Goal: Task Accomplishment & Management: Use online tool/utility

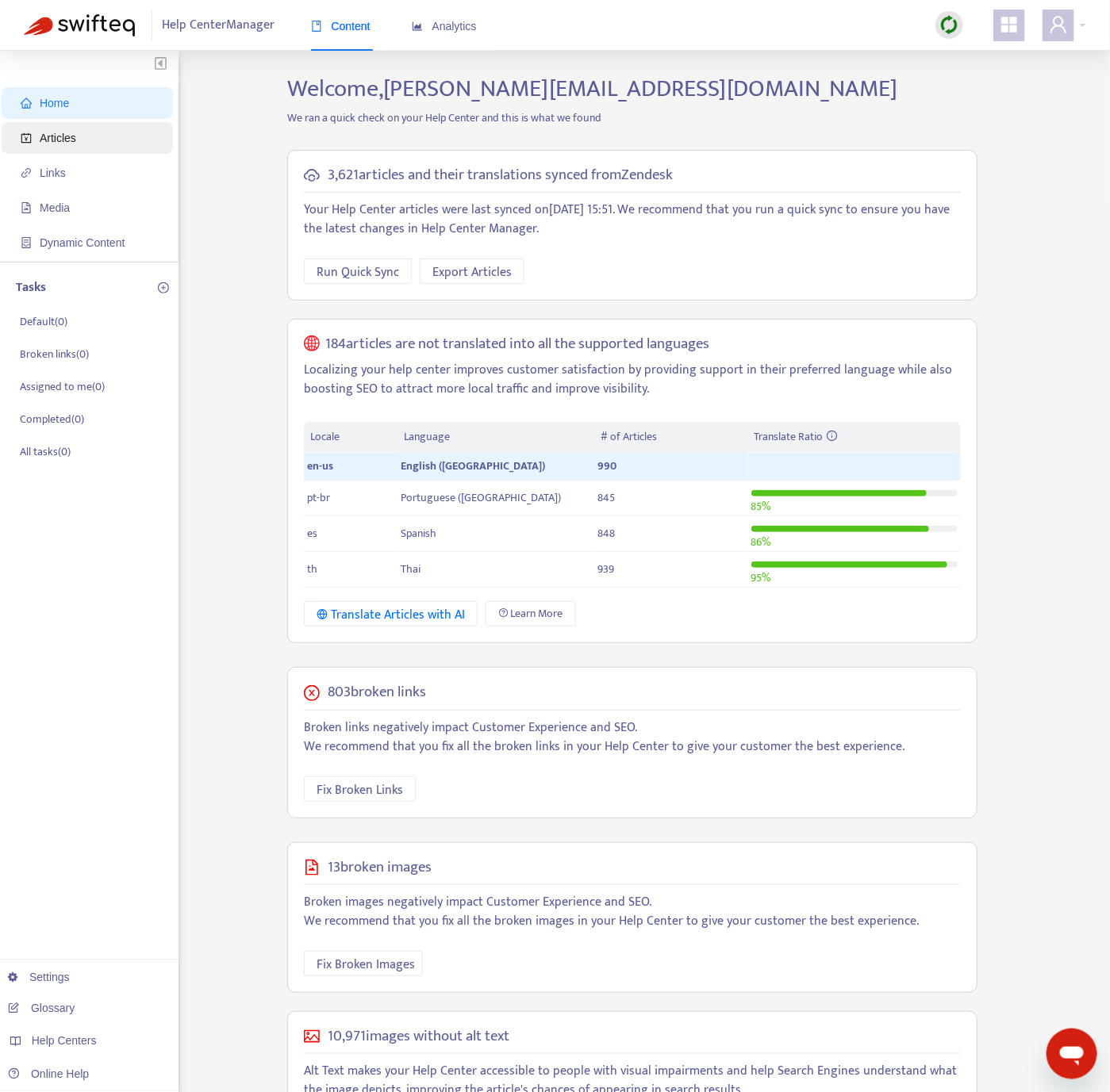
click at [143, 134] on span "Articles" at bounding box center [91, 138] width 140 height 32
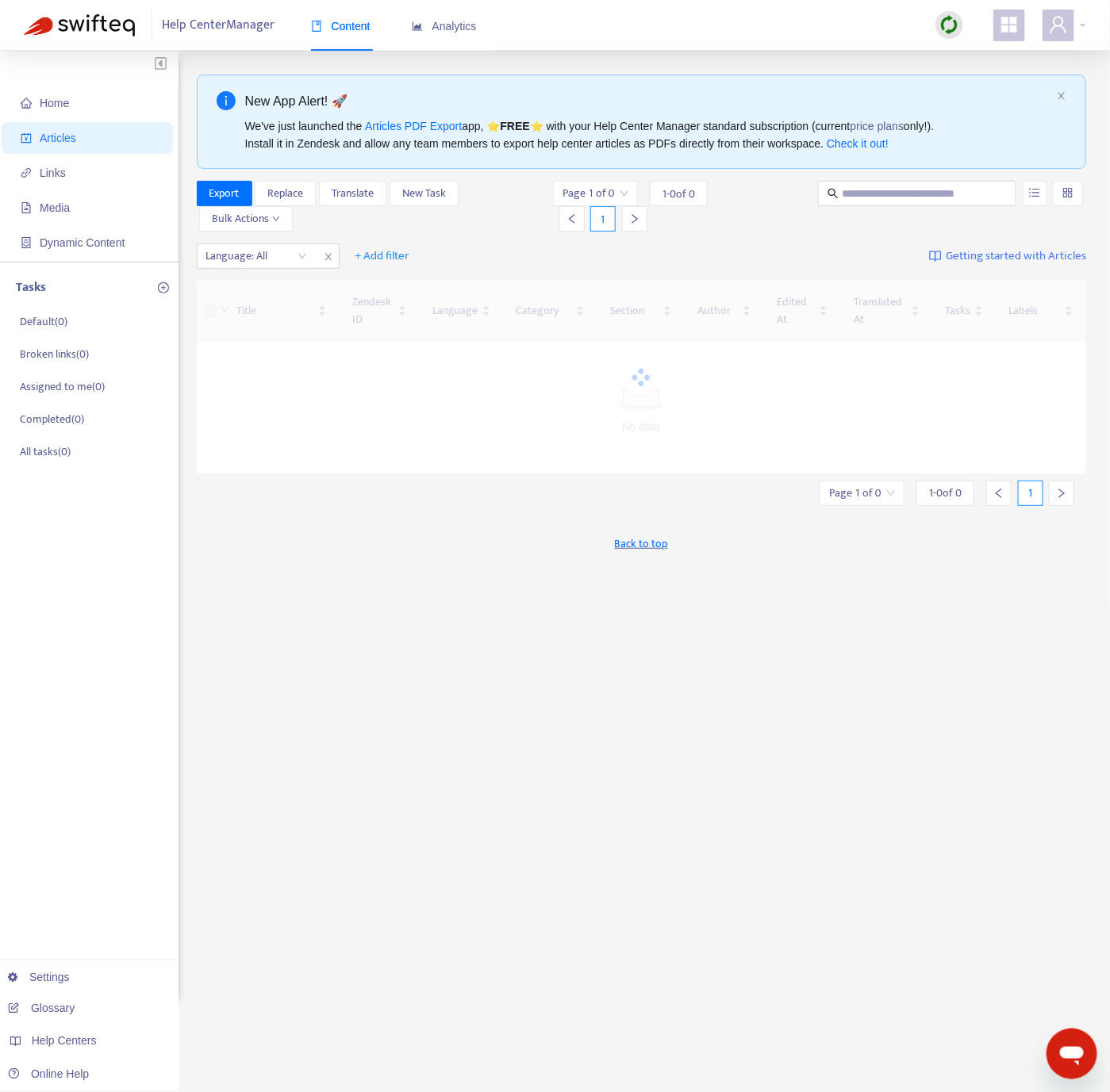
click at [949, 22] on img at bounding box center [949, 25] width 20 height 20
click at [990, 55] on link "Quick Sync" at bounding box center [982, 57] width 67 height 18
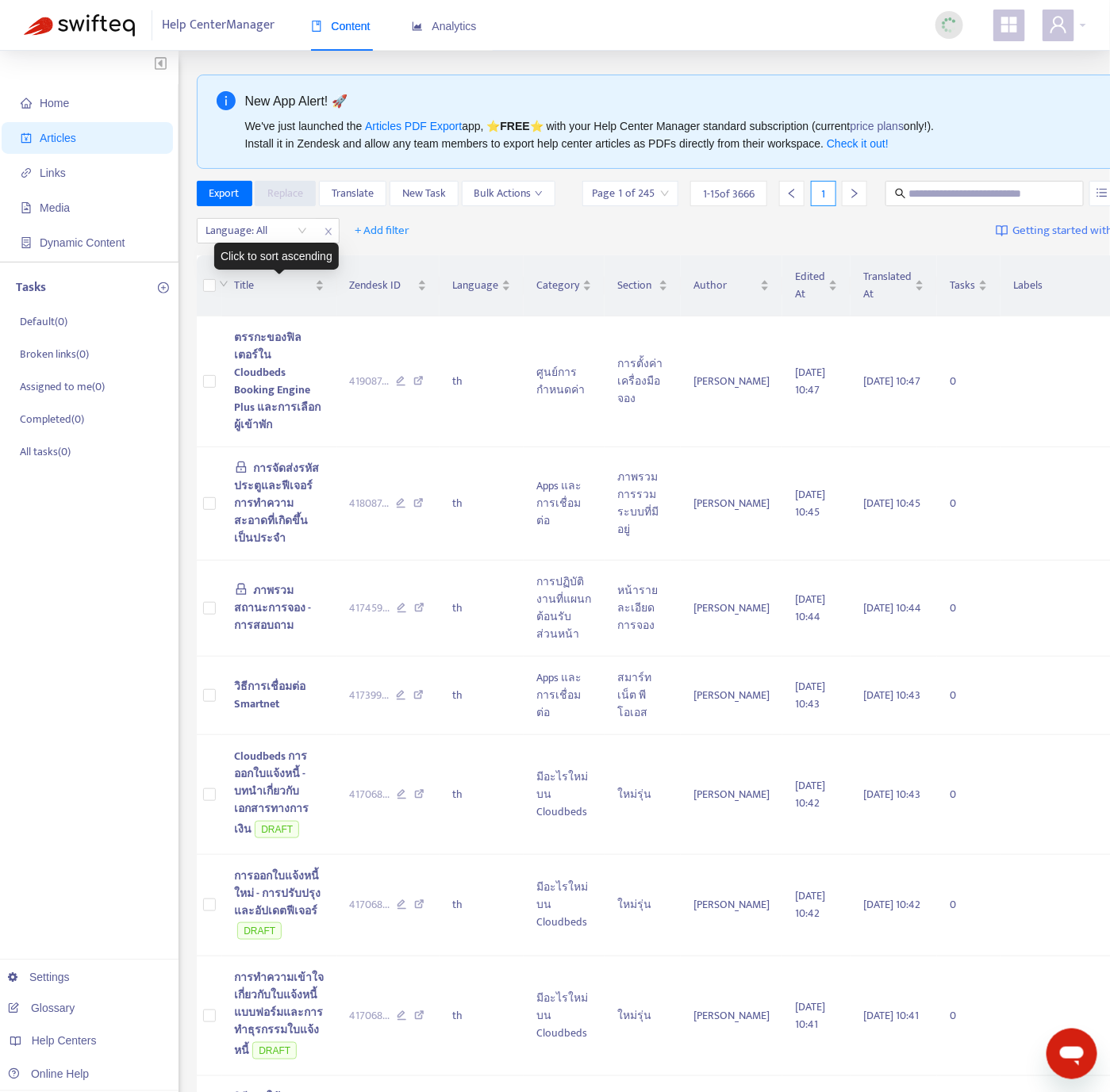
click at [276, 245] on div "Click to sort ascending" at bounding box center [276, 257] width 124 height 27
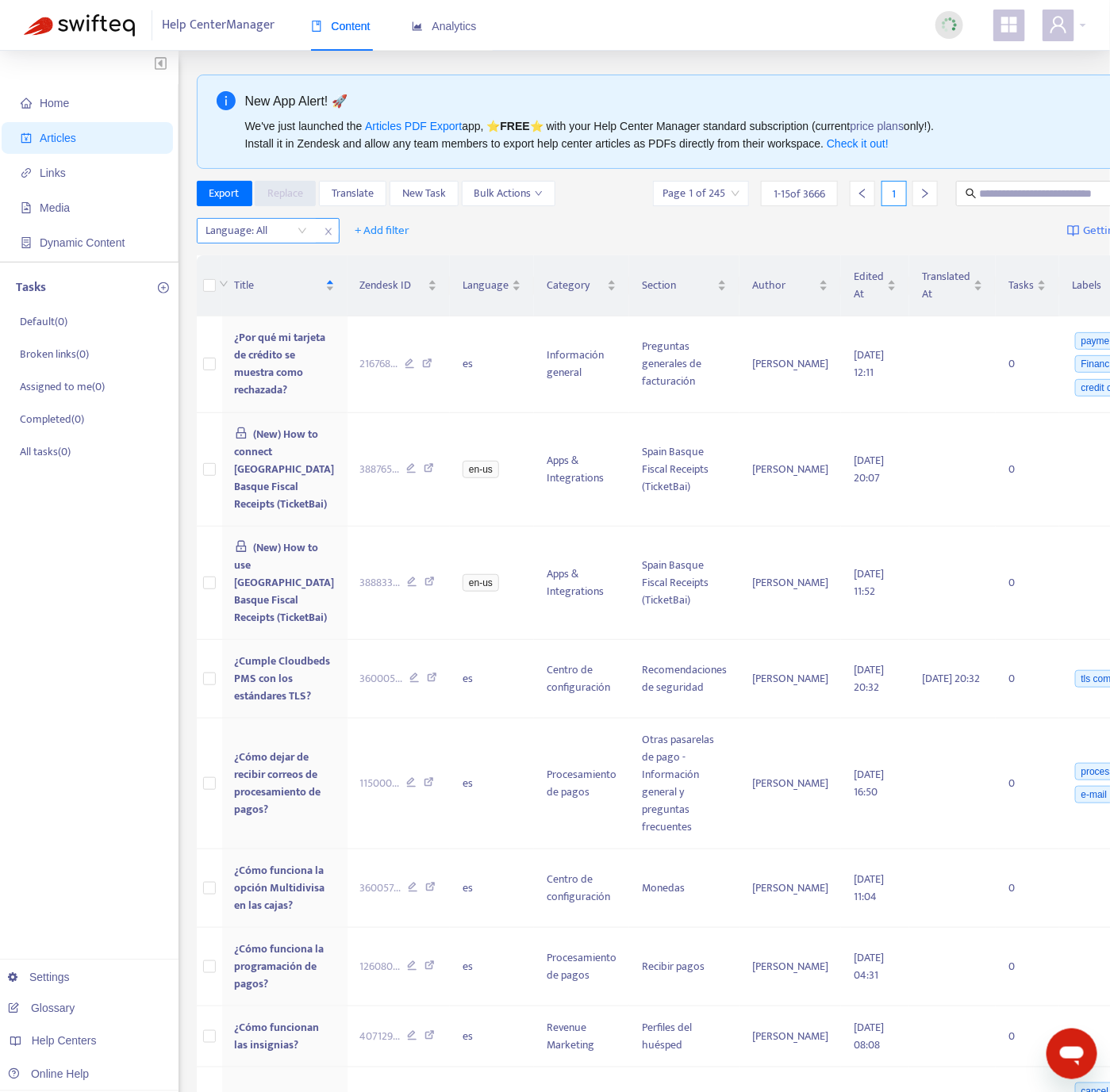
click at [281, 234] on div at bounding box center [248, 230] width 96 height 19
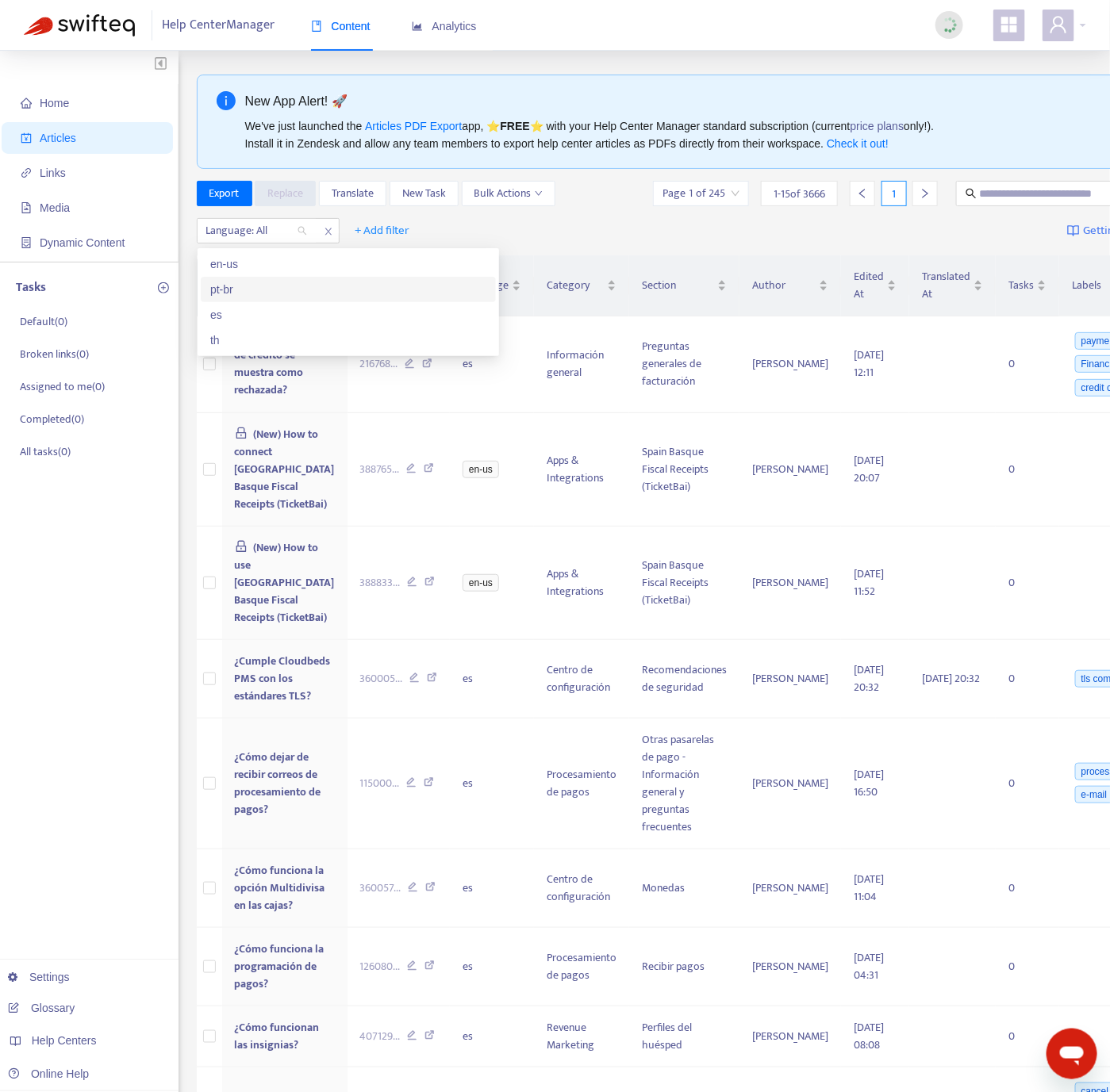
click at [282, 273] on div "en-us" at bounding box center [347, 264] width 295 height 25
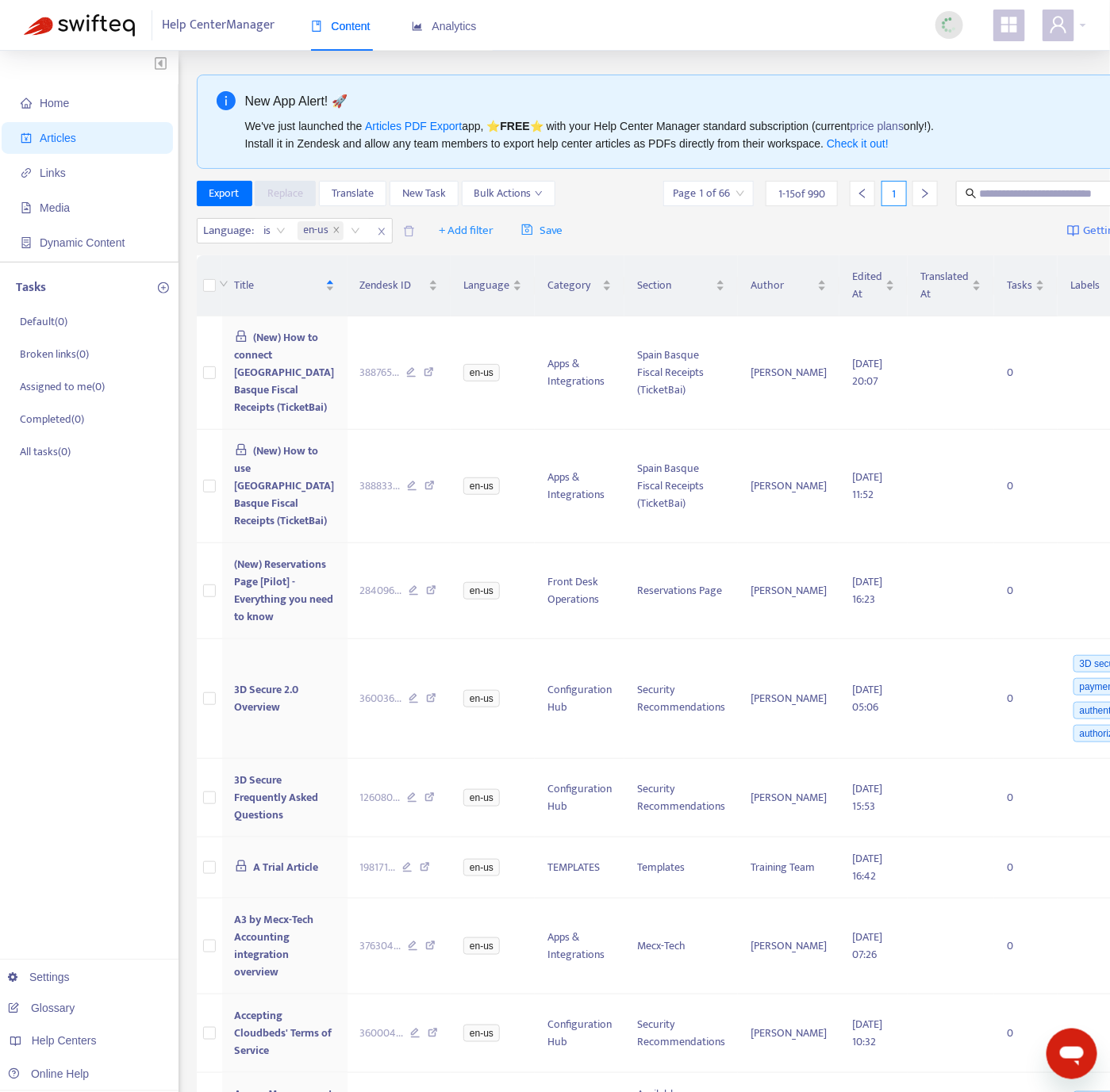
click at [757, 234] on div "Language : is en-us + Add filter Save Getting started with Articles" at bounding box center [710, 230] width 1027 height 37
click at [852, 303] on div "Edited At" at bounding box center [872, 286] width 43 height 34
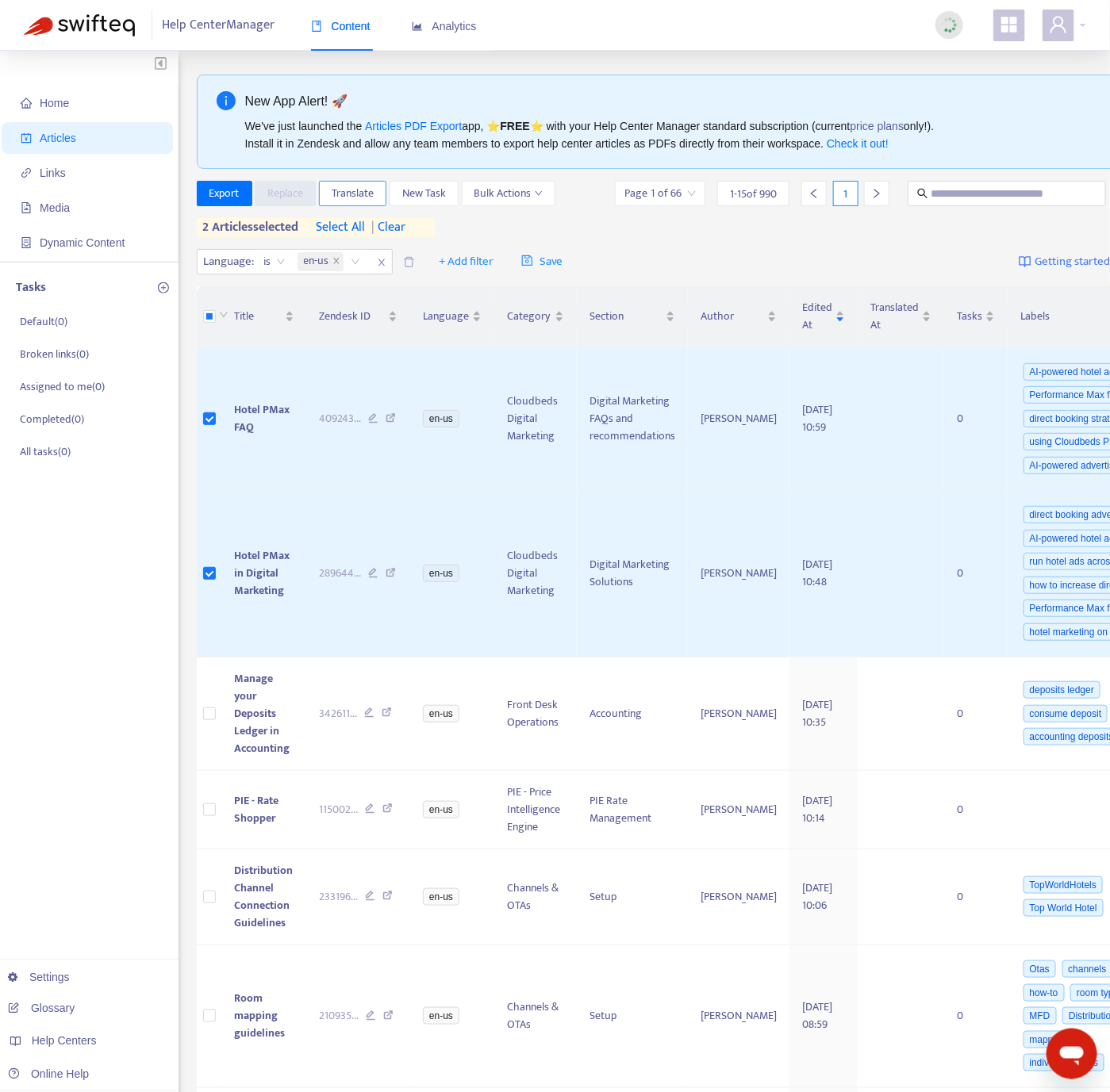
click at [370, 196] on span "Translate" at bounding box center [353, 193] width 42 height 17
click at [357, 190] on span "Translate" at bounding box center [353, 193] width 42 height 17
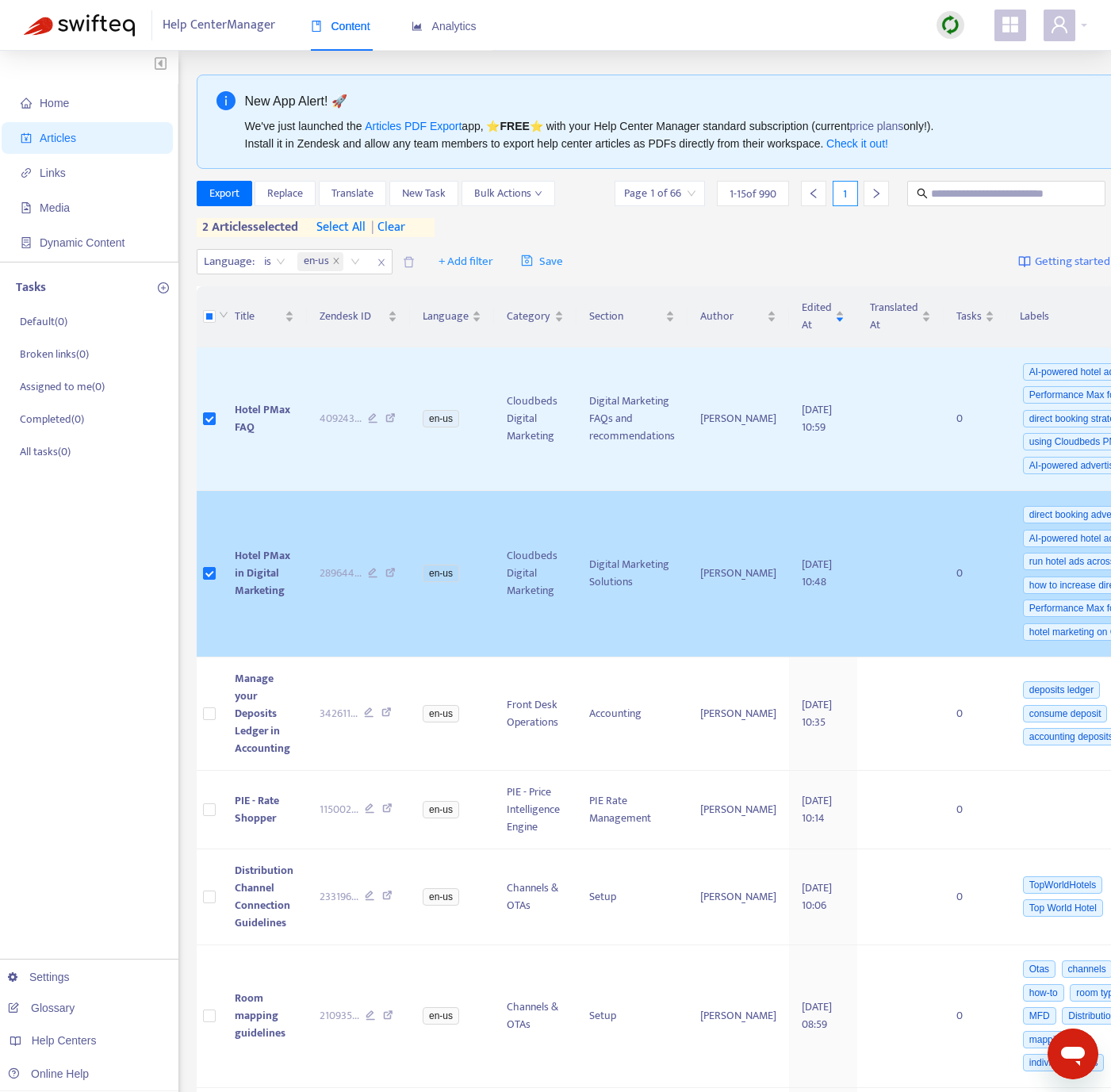
click at [394, 578] on icon at bounding box center [390, 575] width 10 height 15
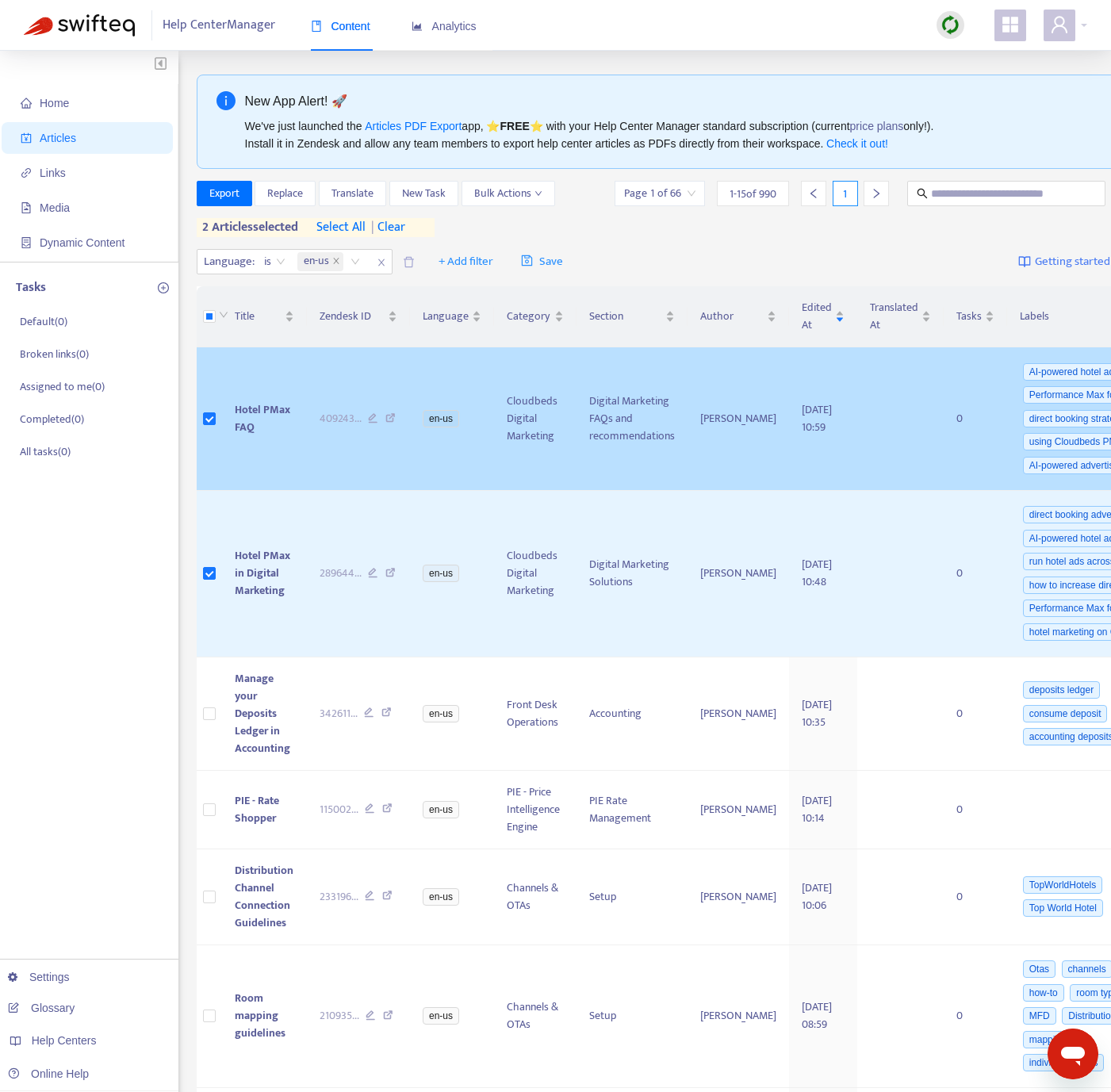
click at [389, 421] on icon at bounding box center [390, 421] width 10 height 15
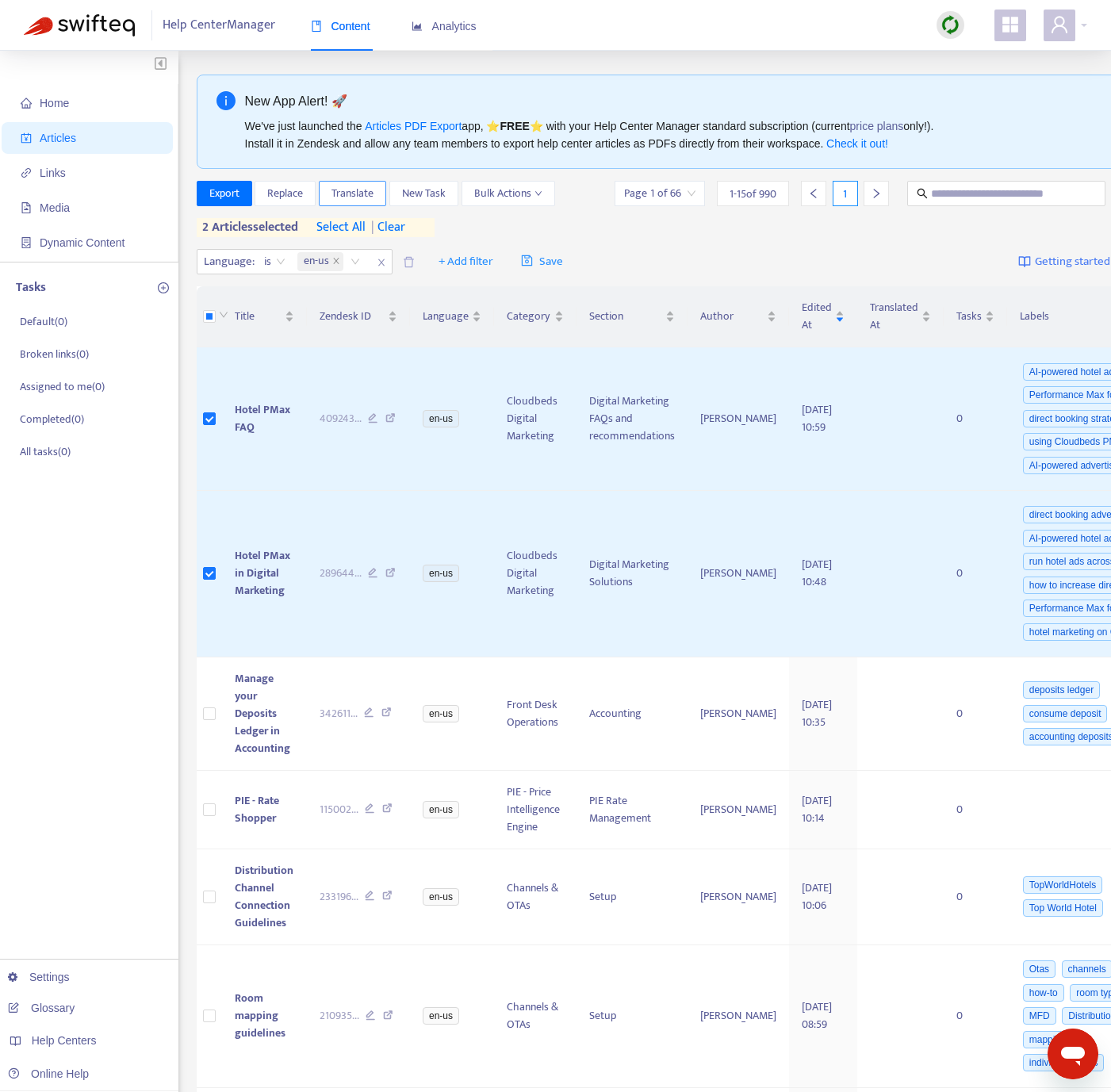
click at [358, 196] on span "Translate" at bounding box center [353, 193] width 42 height 17
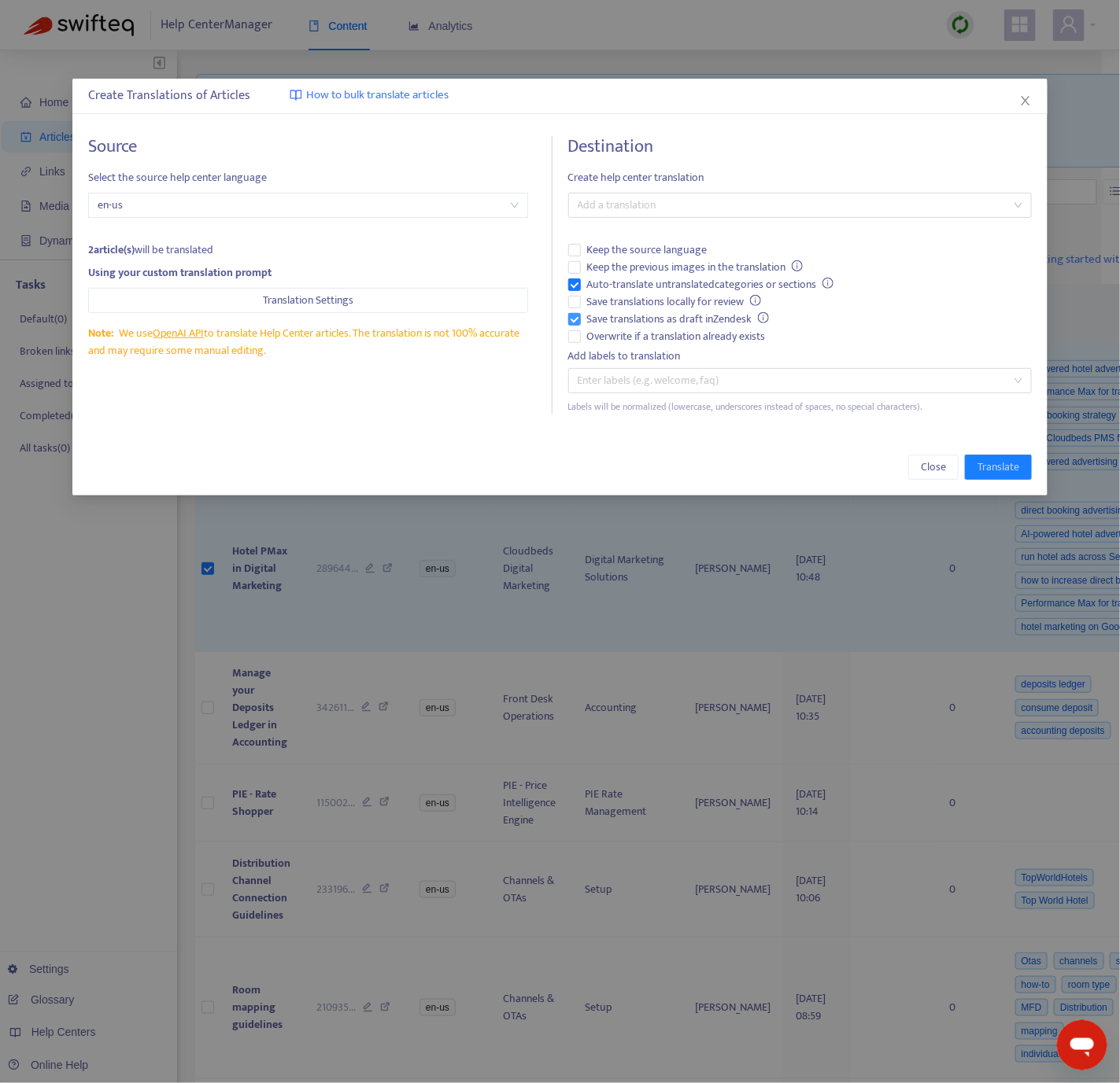
click at [593, 322] on span "Save translations as draft in Zendesk" at bounding box center [678, 318] width 195 height 17
click at [587, 282] on span "Auto-translate untranslated categories or sections" at bounding box center [711, 284] width 260 height 17
click at [593, 337] on span "Overwrite if a translation already exists" at bounding box center [676, 336] width 192 height 17
click at [649, 203] on div at bounding box center [792, 205] width 440 height 19
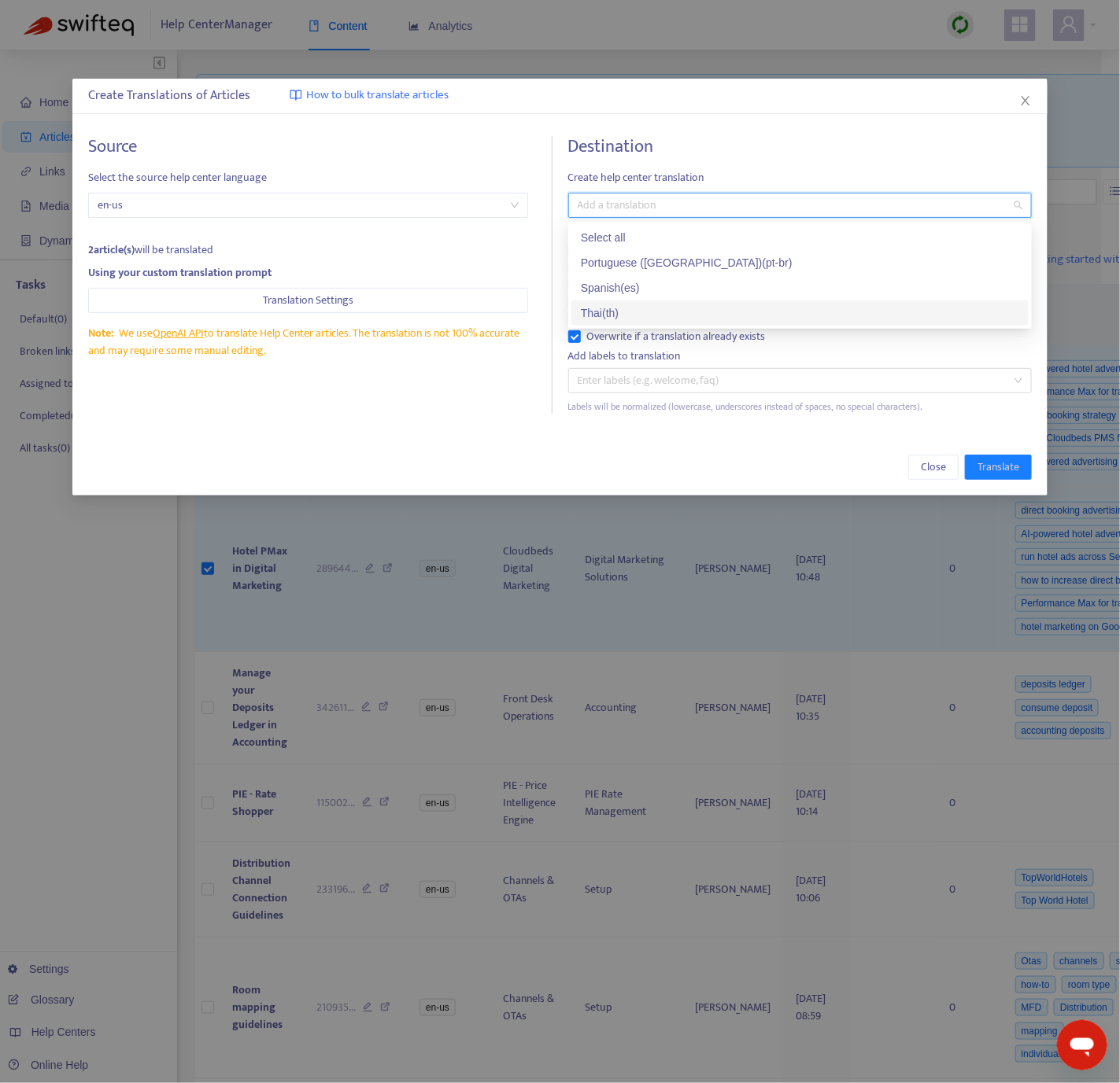
click at [627, 309] on div "Thai ( th )" at bounding box center [800, 312] width 438 height 17
click at [981, 457] on button "Translate" at bounding box center [998, 468] width 67 height 25
